Goal: Task Accomplishment & Management: Complete application form

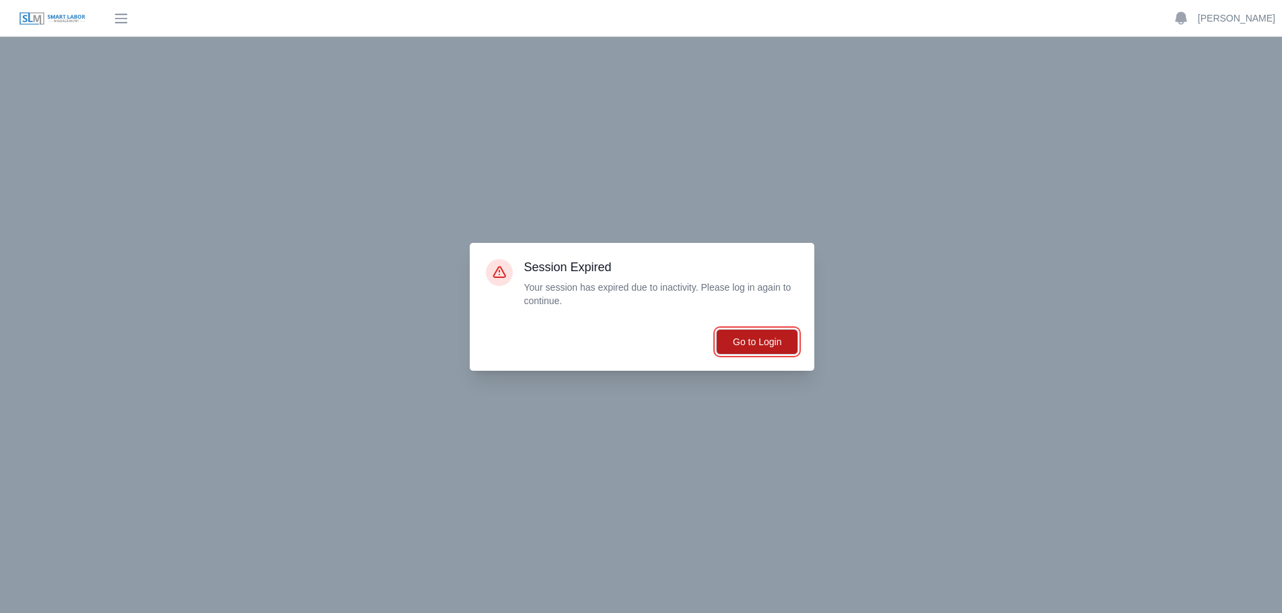
drag, startPoint x: 0, startPoint y: 0, endPoint x: 763, endPoint y: 342, distance: 836.5
click at [763, 342] on button "Go to Login" at bounding box center [757, 342] width 82 height 26
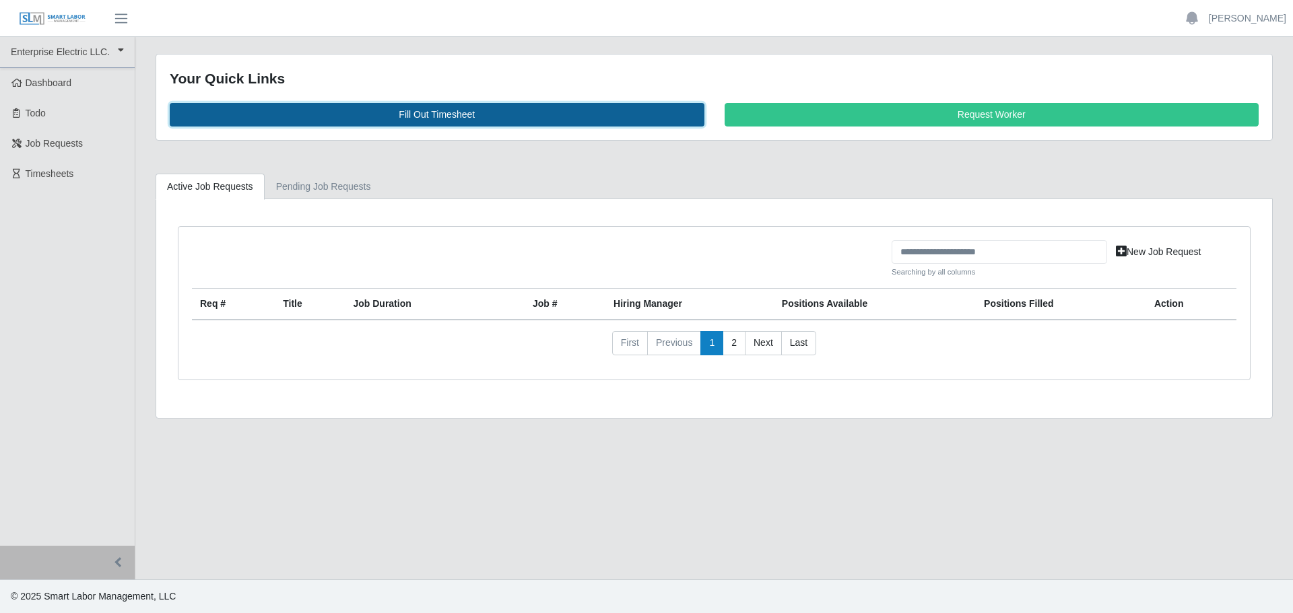
click at [413, 114] on link "Fill Out Timesheet" at bounding box center [437, 115] width 535 height 24
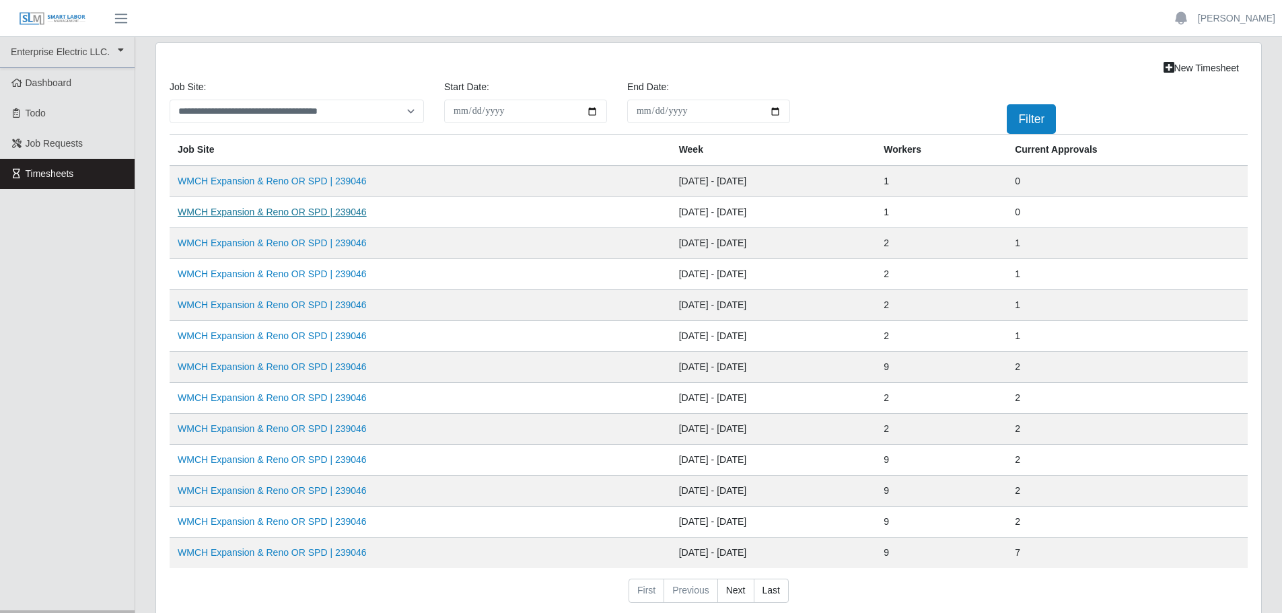
click at [280, 213] on link "WMCH Expansion & Reno OR SPD | 239046" at bounding box center [272, 212] width 189 height 11
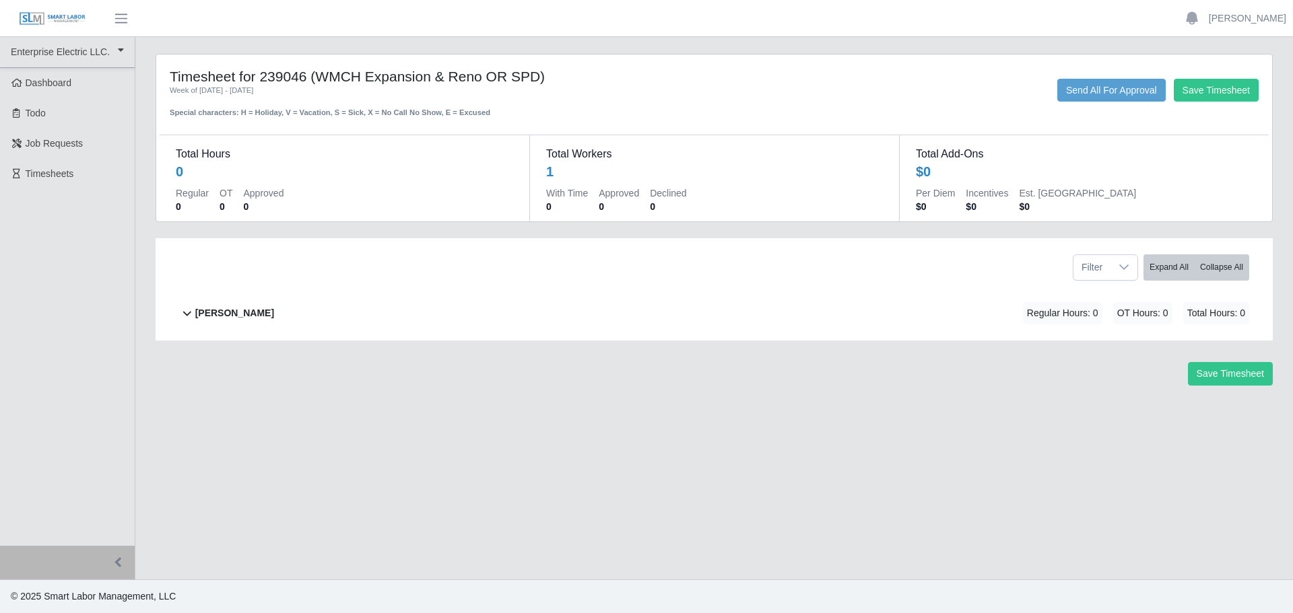
click at [240, 312] on b "[PERSON_NAME]" at bounding box center [234, 313] width 79 height 14
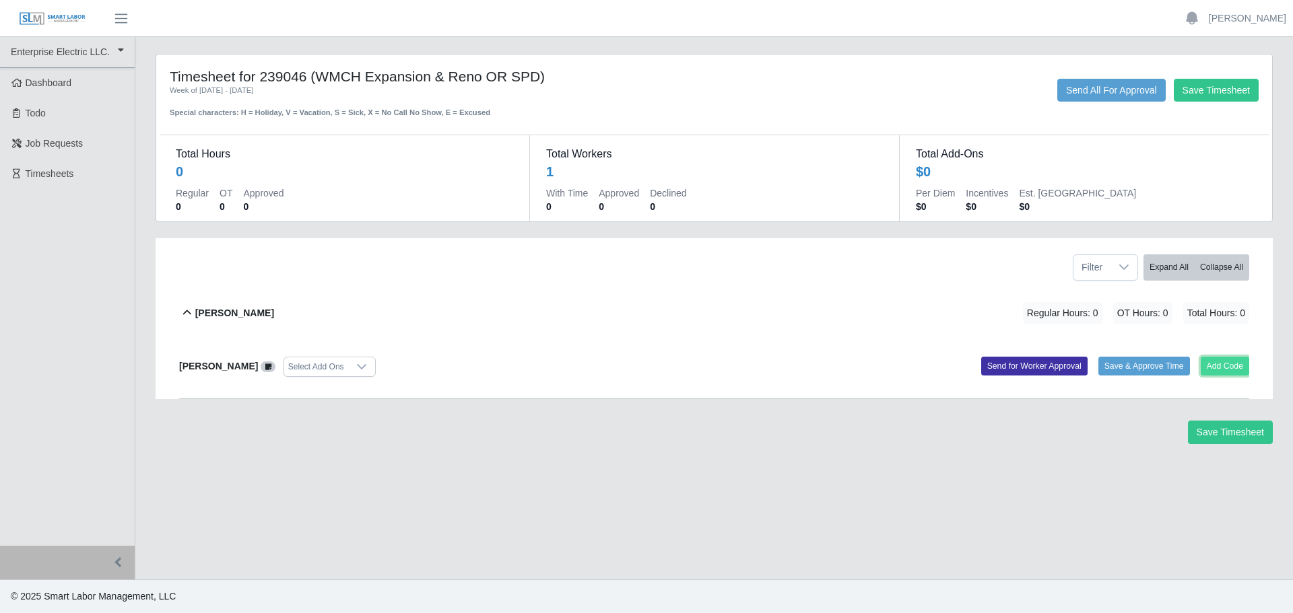
click at [1215, 366] on button "Add Code" at bounding box center [1224, 366] width 49 height 19
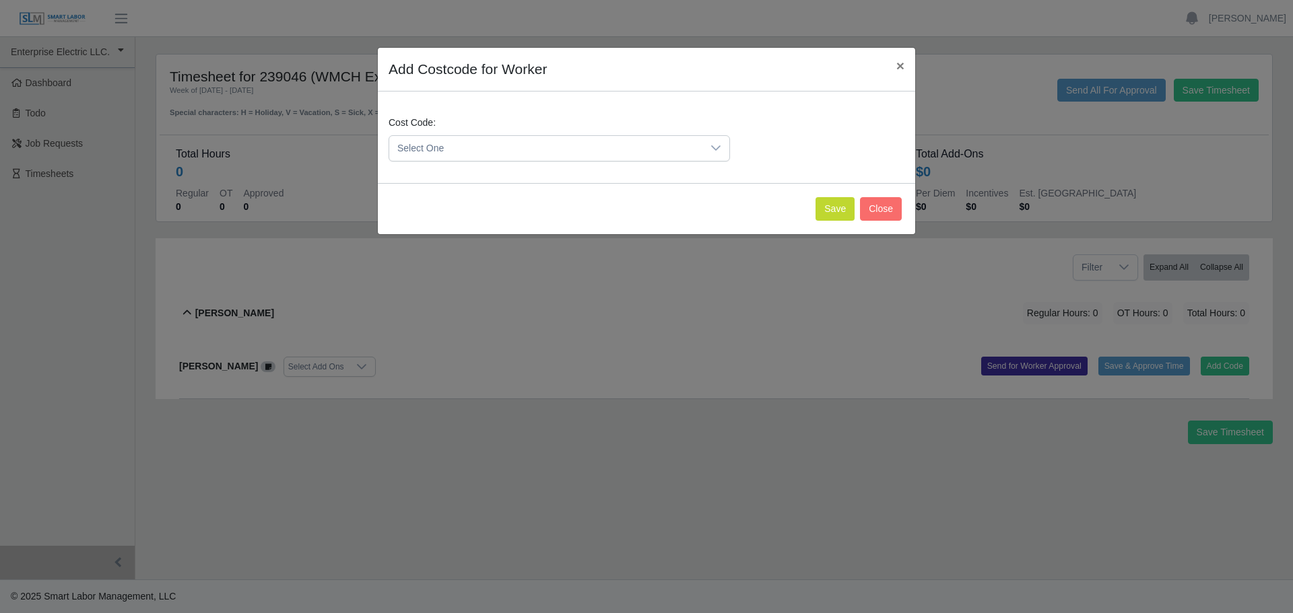
click at [693, 149] on span "Select One" at bounding box center [545, 148] width 313 height 25
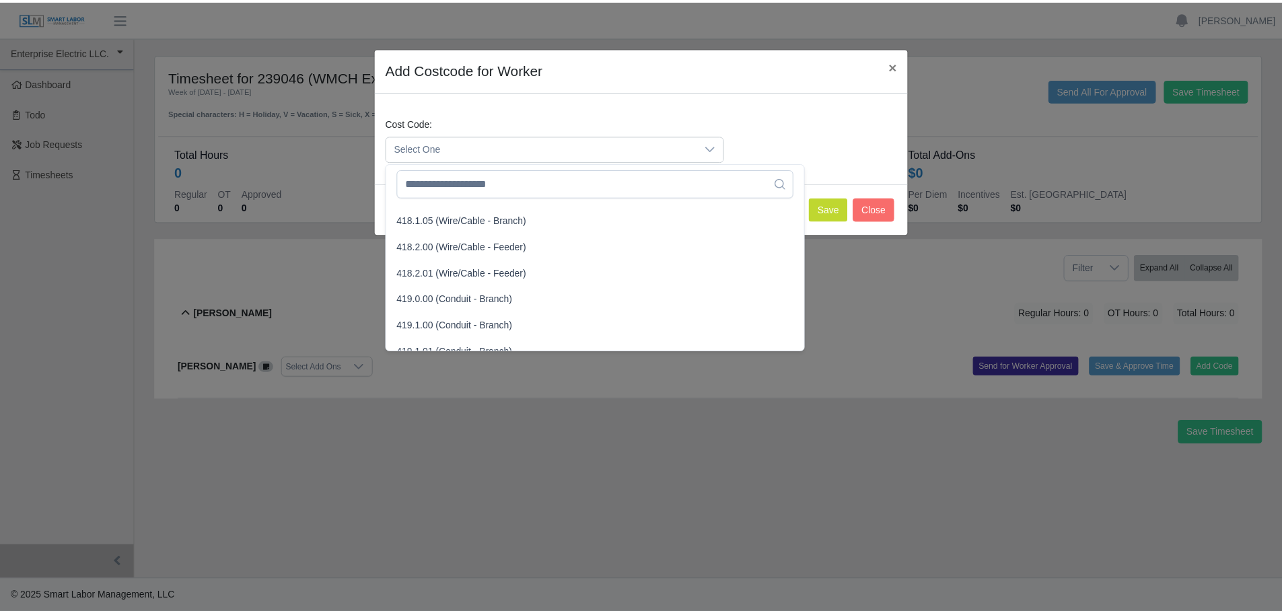
scroll to position [740, 0]
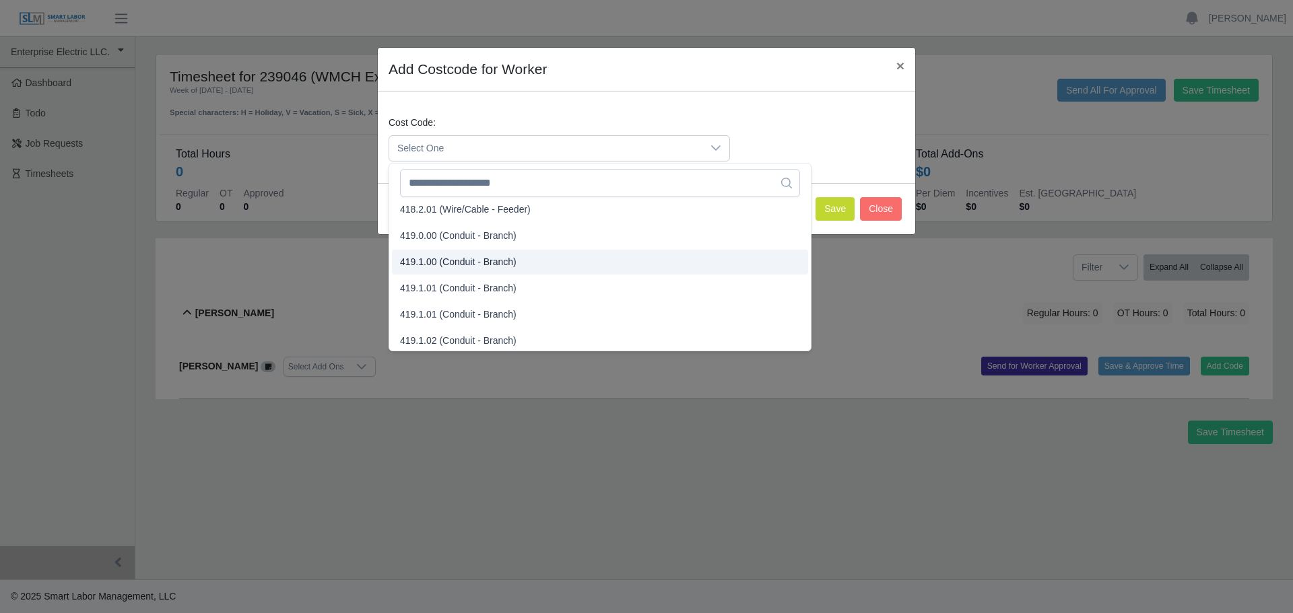
click at [454, 264] on span "419.1.00 (Conduit - Branch)" at bounding box center [458, 262] width 116 height 14
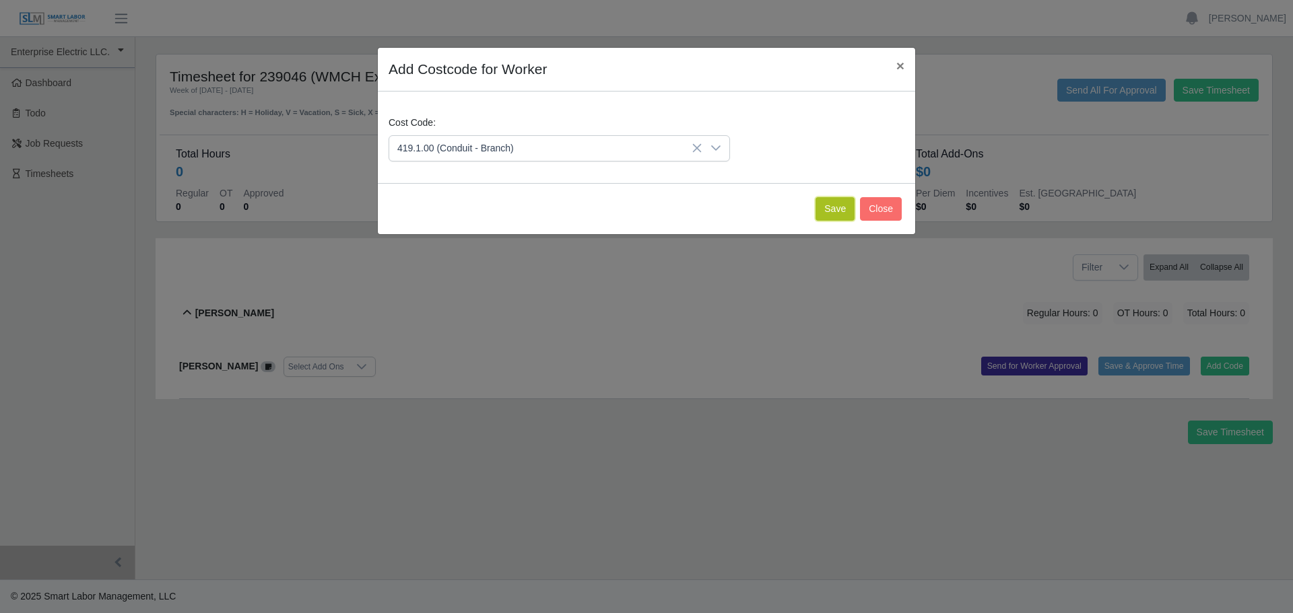
click at [833, 211] on button "Save" at bounding box center [834, 209] width 39 height 24
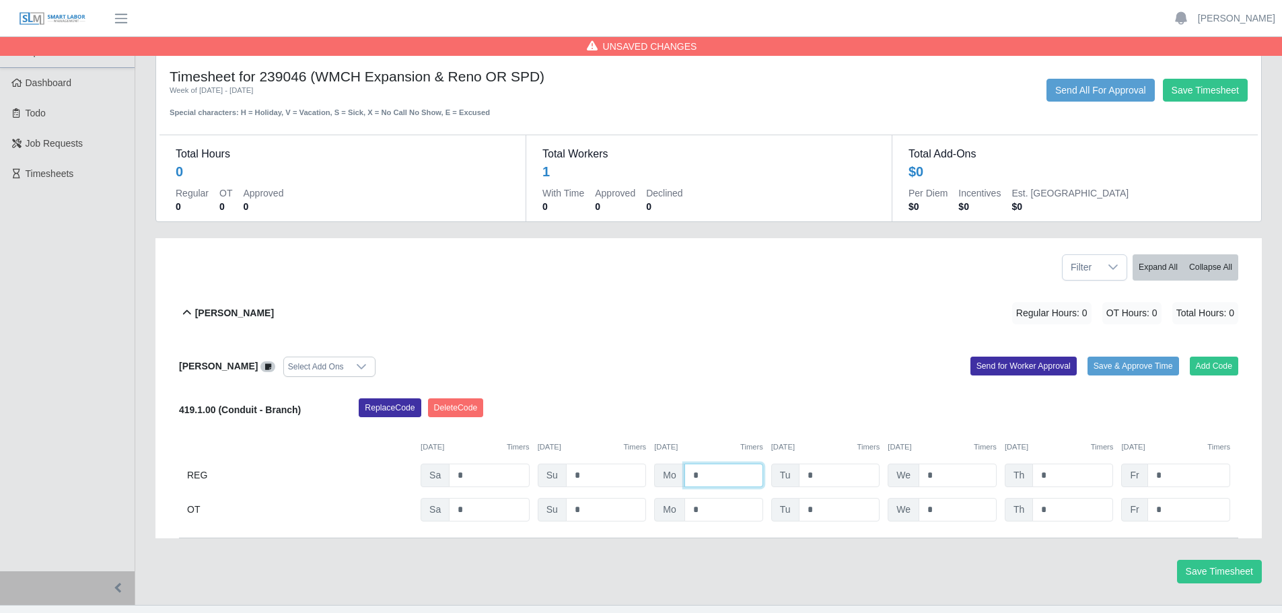
drag, startPoint x: 683, startPoint y: 470, endPoint x: 662, endPoint y: 466, distance: 21.3
click at [662, 466] on div "Mo *" at bounding box center [708, 476] width 109 height 24
type input "*"
drag, startPoint x: 820, startPoint y: 471, endPoint x: 777, endPoint y: 475, distance: 43.2
click at [767, 475] on div "REG Sa * Su * Mo * Tu * We * Th * Fr *" at bounding box center [709, 476] width 1060 height 24
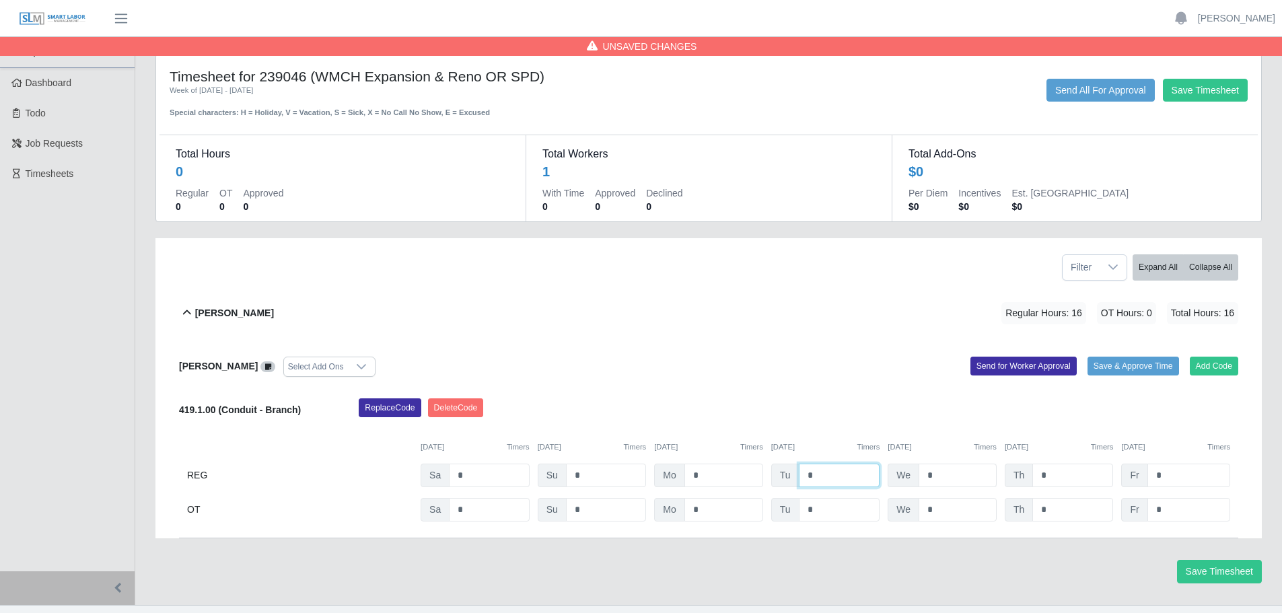
type input "*"
drag, startPoint x: 959, startPoint y: 473, endPoint x: 901, endPoint y: 466, distance: 57.7
click at [901, 466] on div "We *" at bounding box center [942, 476] width 109 height 24
type input "*"
drag, startPoint x: 1047, startPoint y: 479, endPoint x: 994, endPoint y: 478, distance: 52.5
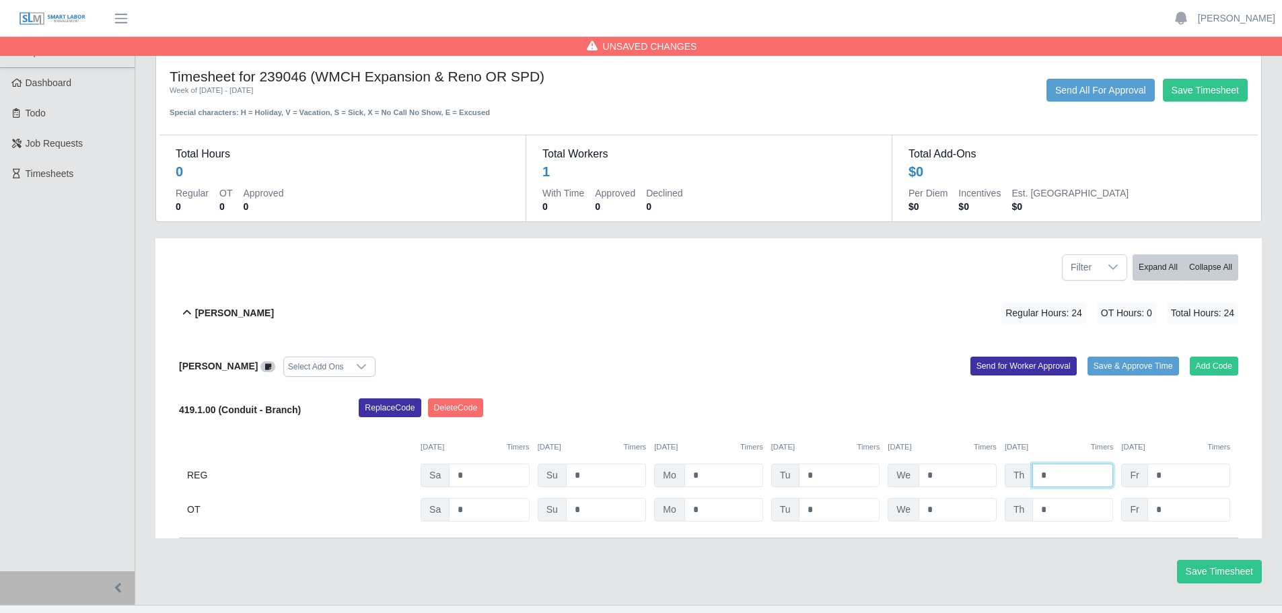
click at [994, 478] on div "REG Sa * Su * Mo * Tu * We * Th * Fr *" at bounding box center [709, 476] width 1060 height 24
type input "*"
drag, startPoint x: 1192, startPoint y: 472, endPoint x: 1109, endPoint y: 471, distance: 82.8
click at [1109, 471] on div "REG Sa * Su * Mo * Tu * We * Th * Fr *" at bounding box center [709, 476] width 1060 height 24
type input "*"
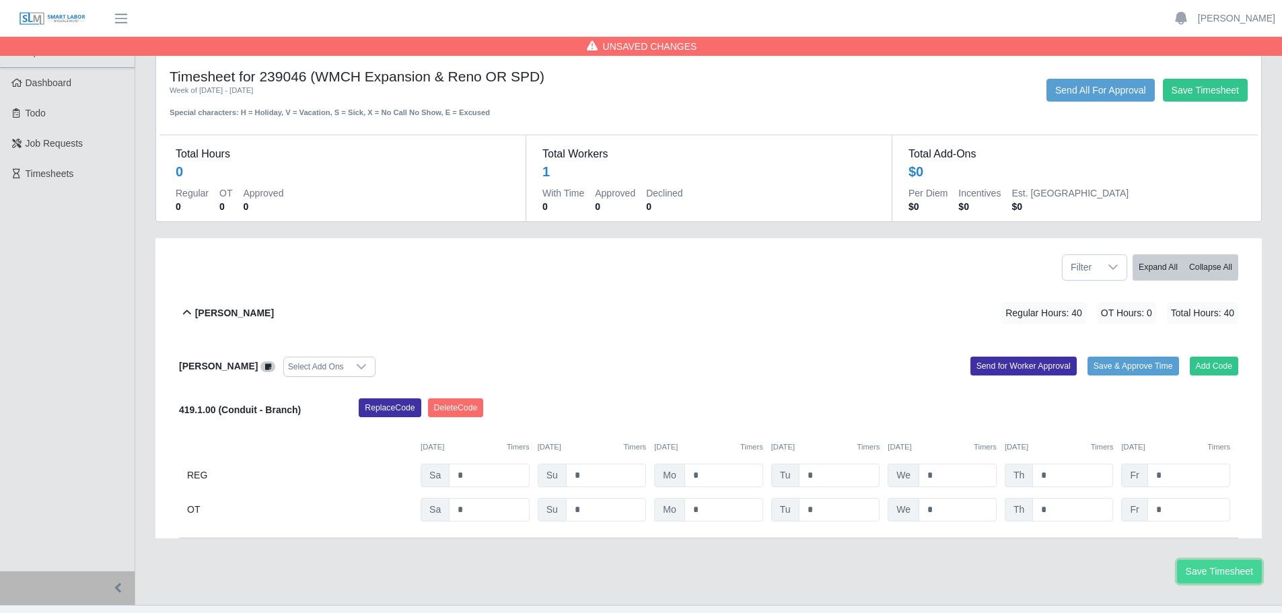
click at [1243, 572] on button "Save Timesheet" at bounding box center [1219, 572] width 85 height 24
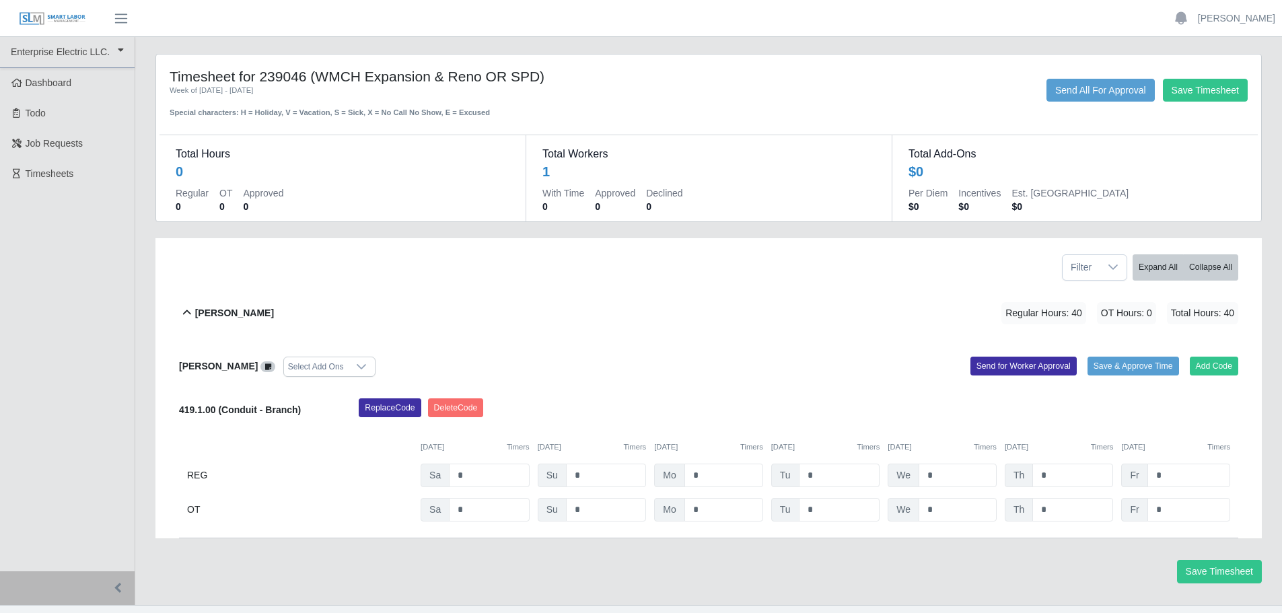
click at [1233, 202] on div "Per Diem $0 Incentives $0 Est. Fringe $0" at bounding box center [1075, 202] width 333 height 32
